Goal: Check status: Verify the current state of an ongoing process or item

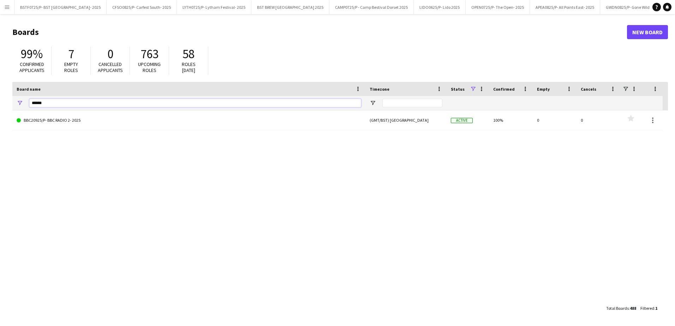
drag, startPoint x: 46, startPoint y: 100, endPoint x: 7, endPoint y: 99, distance: 39.6
click at [7, 99] on main "Boards New Board 99% Confirmed applicants 7 Empty roles 0 Cancelled applicants …" at bounding box center [337, 170] width 675 height 312
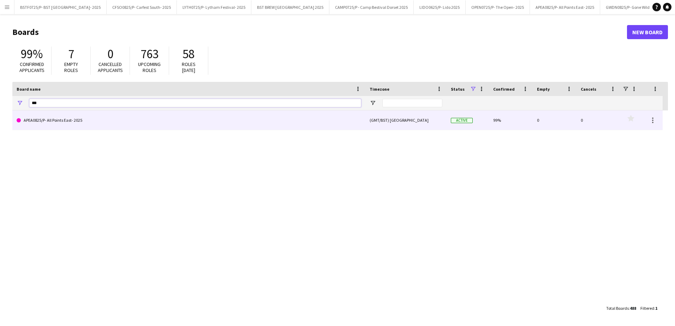
type input "***"
click at [61, 121] on link "APEA0825/P- All Points East- 2025" at bounding box center [189, 121] width 345 height 20
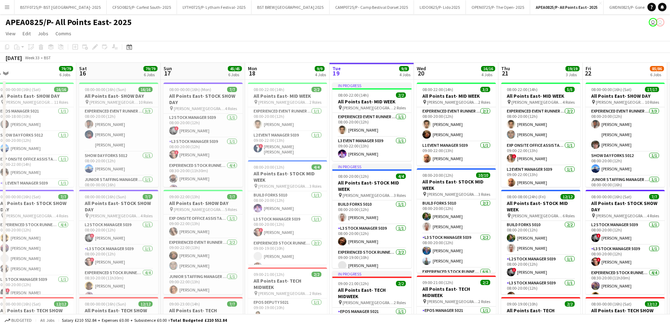
scroll to position [0, 153]
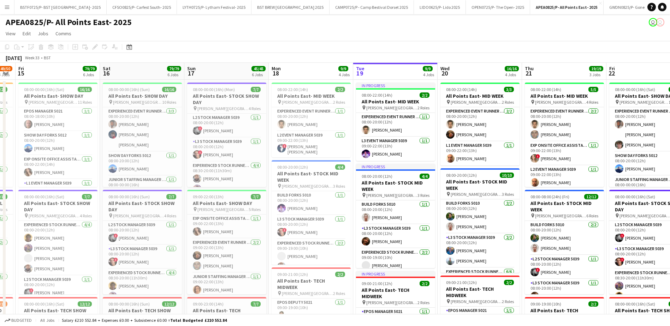
drag, startPoint x: 202, startPoint y: 71, endPoint x: 471, endPoint y: 69, distance: 268.8
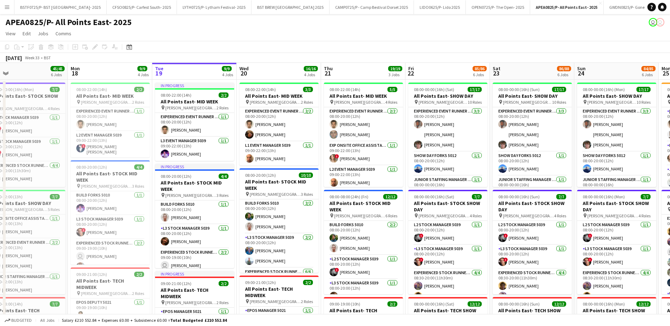
drag, startPoint x: 399, startPoint y: 69, endPoint x: 198, endPoint y: 73, distance: 201.3
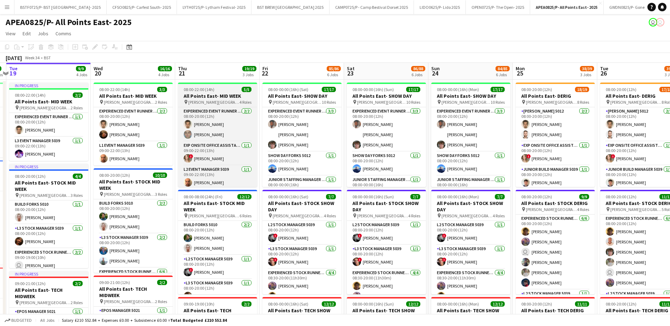
drag, startPoint x: 375, startPoint y: 69, endPoint x: 218, endPoint y: 88, distance: 158.6
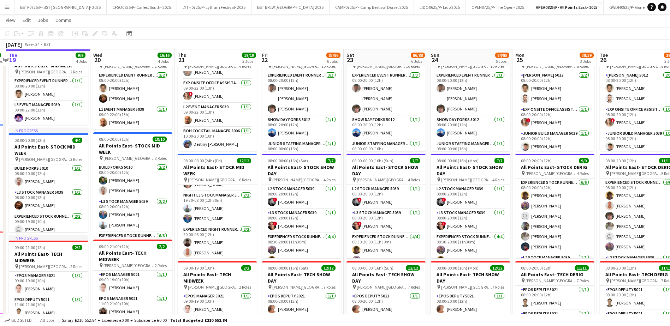
scroll to position [132, 0]
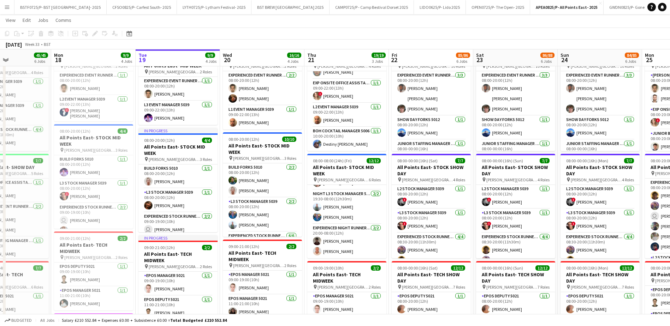
drag, startPoint x: 453, startPoint y: 58, endPoint x: 583, endPoint y: 69, distance: 130.1
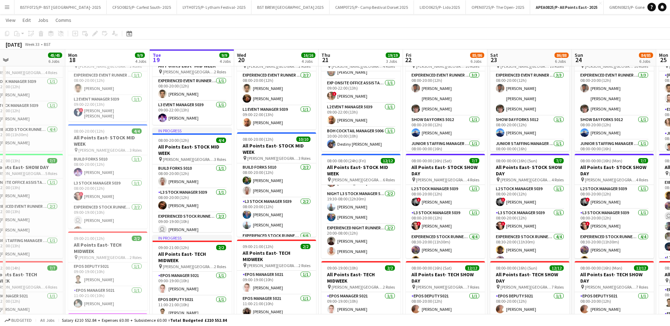
scroll to position [0, 186]
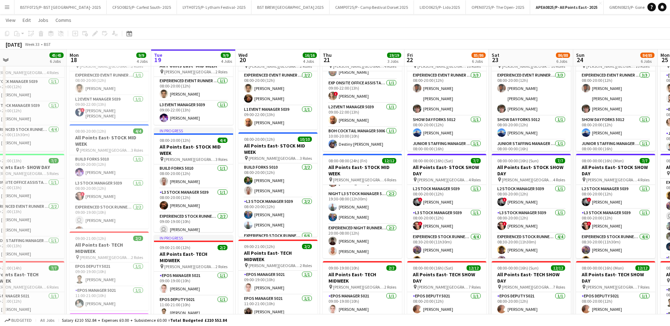
drag, startPoint x: 256, startPoint y: 53, endPoint x: 271, endPoint y: 57, distance: 16.1
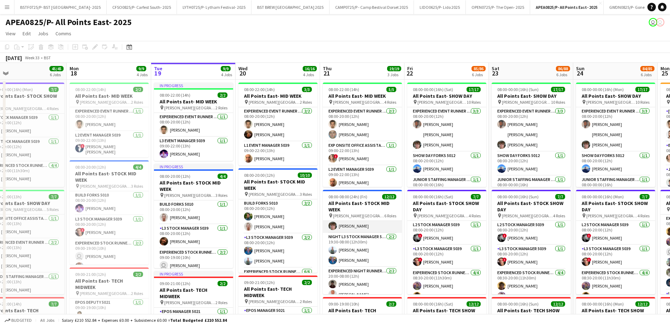
scroll to position [132, 0]
